Goal: Information Seeking & Learning: Compare options

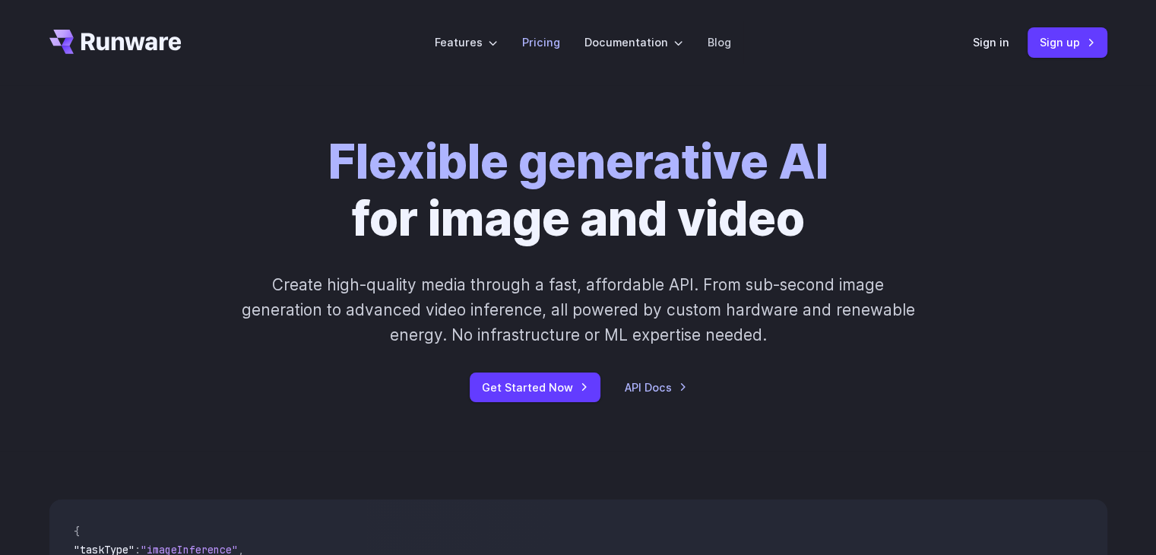
click at [547, 46] on link "Pricing" at bounding box center [541, 41] width 38 height 17
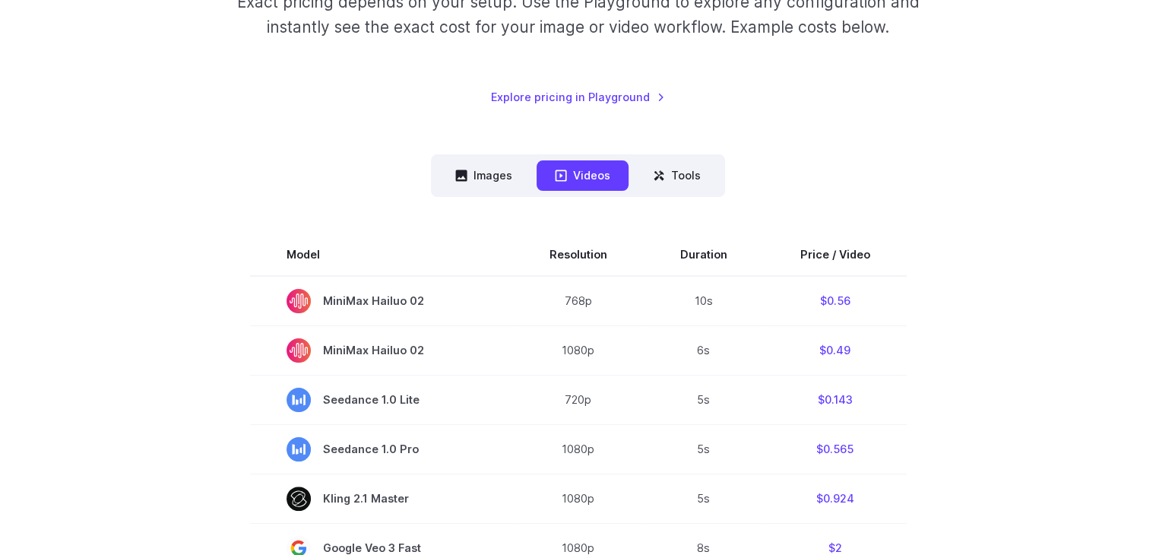
scroll to position [304, 0]
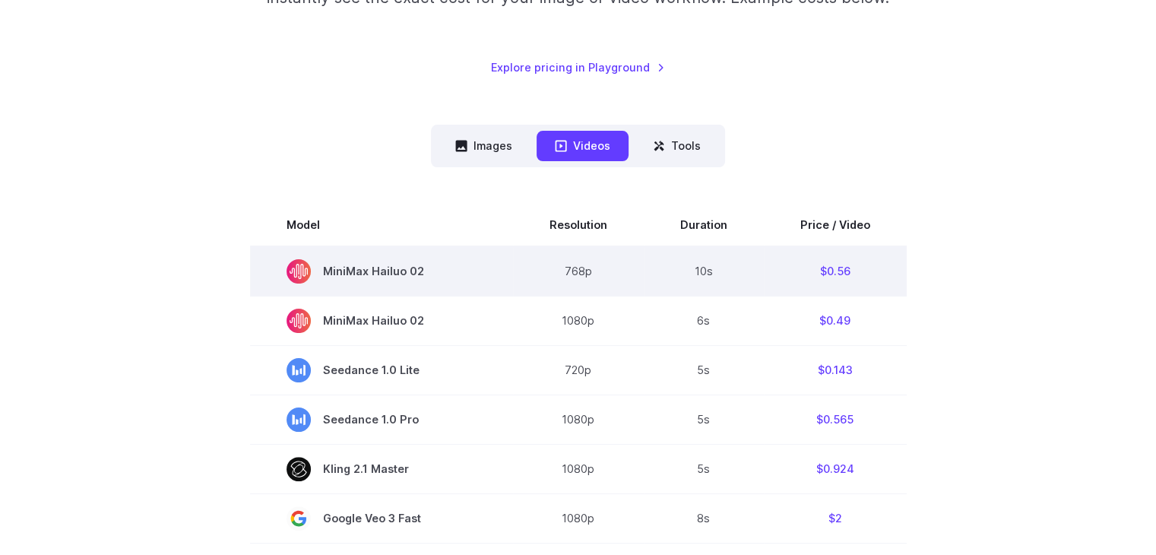
drag, startPoint x: 328, startPoint y: 271, endPoint x: 426, endPoint y: 271, distance: 98.0
click at [426, 271] on span "MiniMax Hailuo 02" at bounding box center [382, 271] width 190 height 24
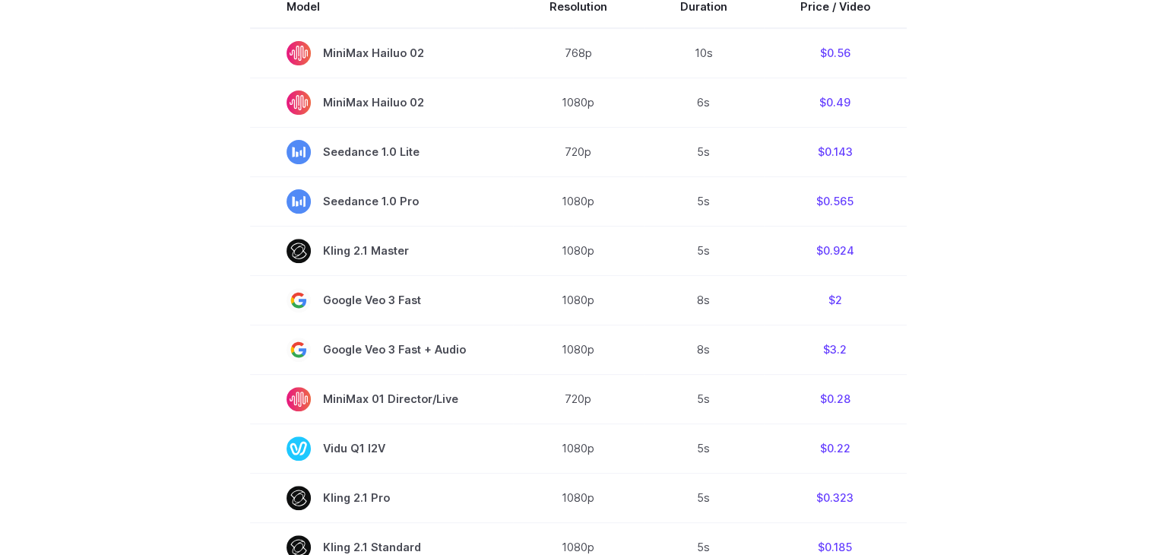
scroll to position [532, 0]
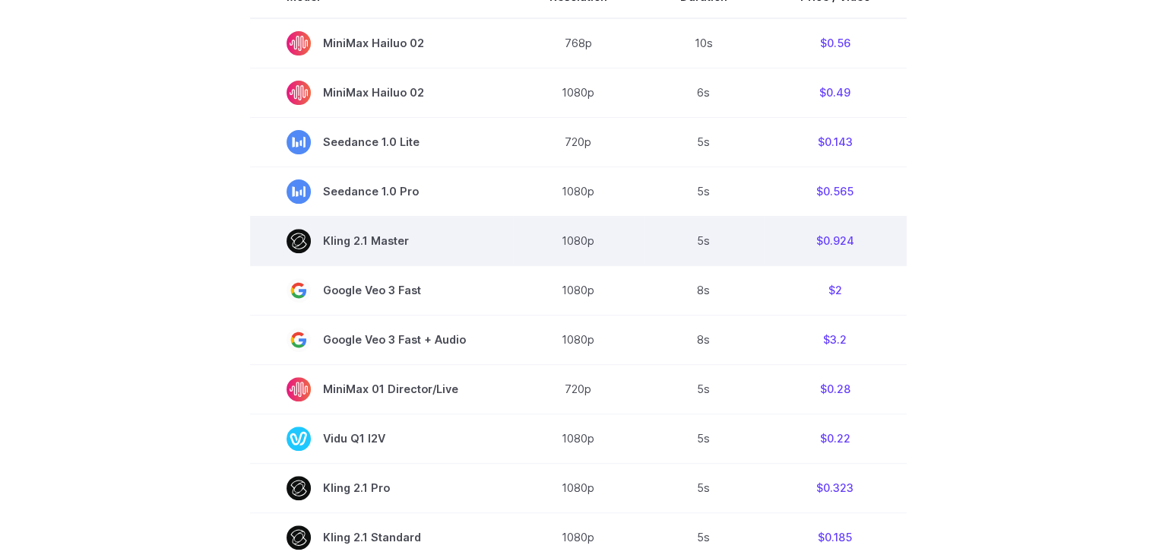
drag, startPoint x: 328, startPoint y: 241, endPoint x: 408, endPoint y: 241, distance: 79.8
click at [408, 241] on span "Kling 2.1 Master" at bounding box center [382, 241] width 190 height 24
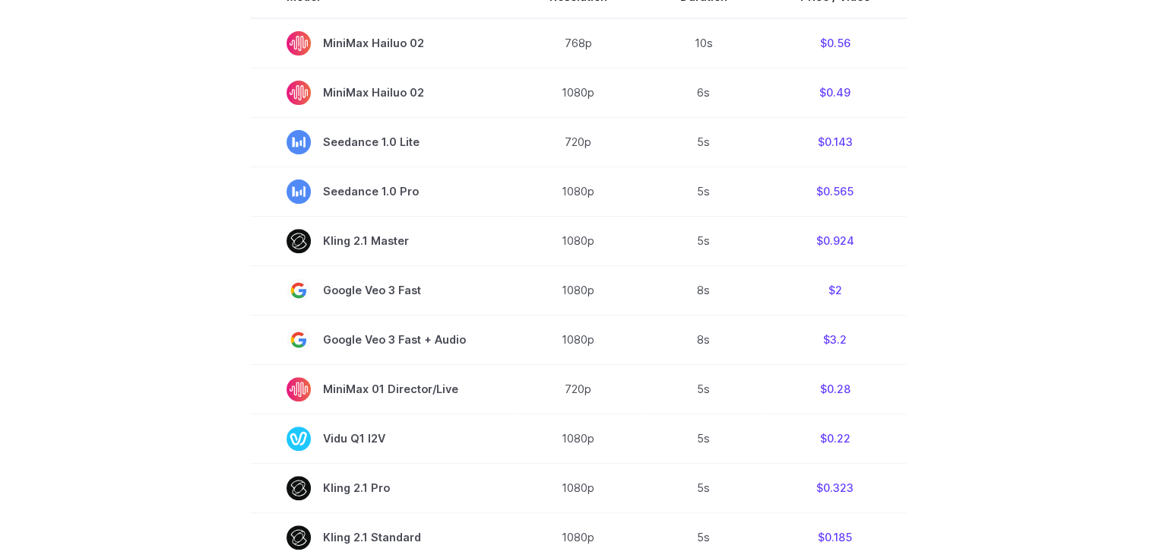
click at [939, 304] on section "Model Resolution Duration Price / Video MiniMax Hailuo 02 768p 10s $0.56 MiniMa…" at bounding box center [578, 491] width 1058 height 1031
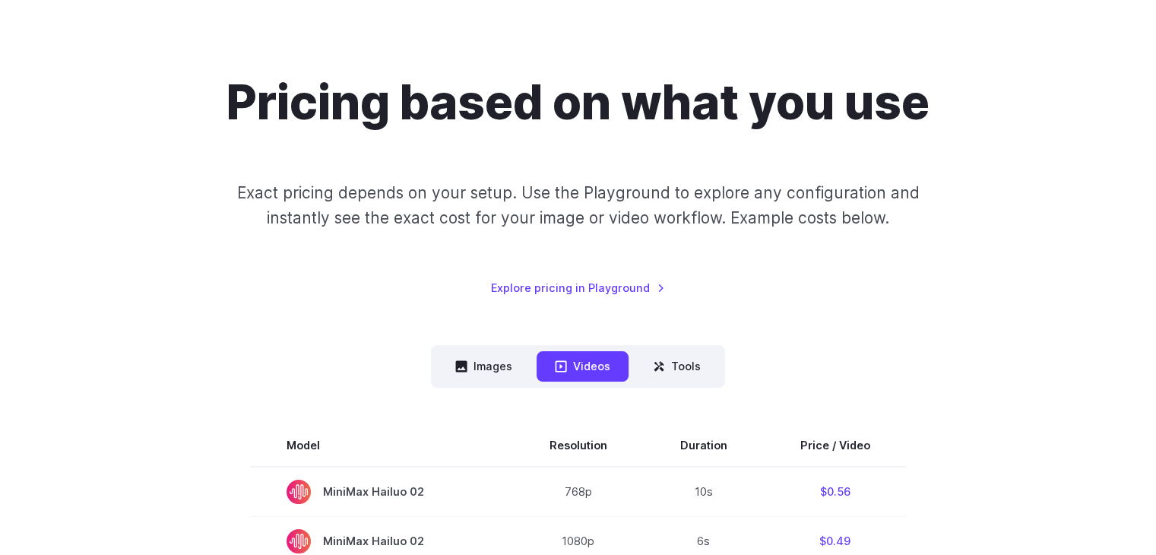
scroll to position [0, 0]
